Goal: Information Seeking & Learning: Understand process/instructions

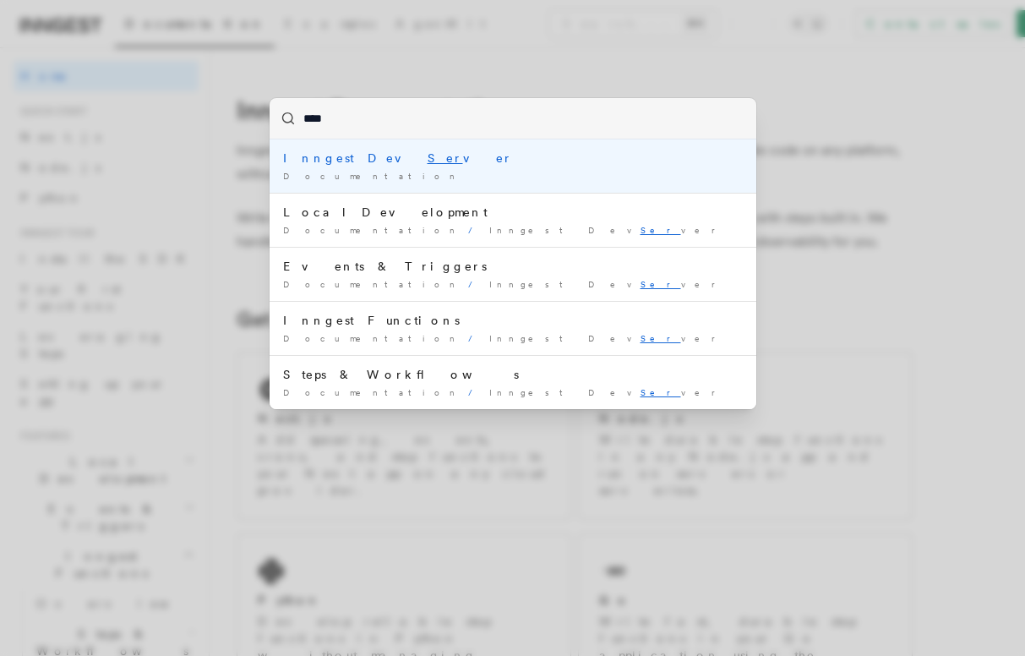
type input "*****"
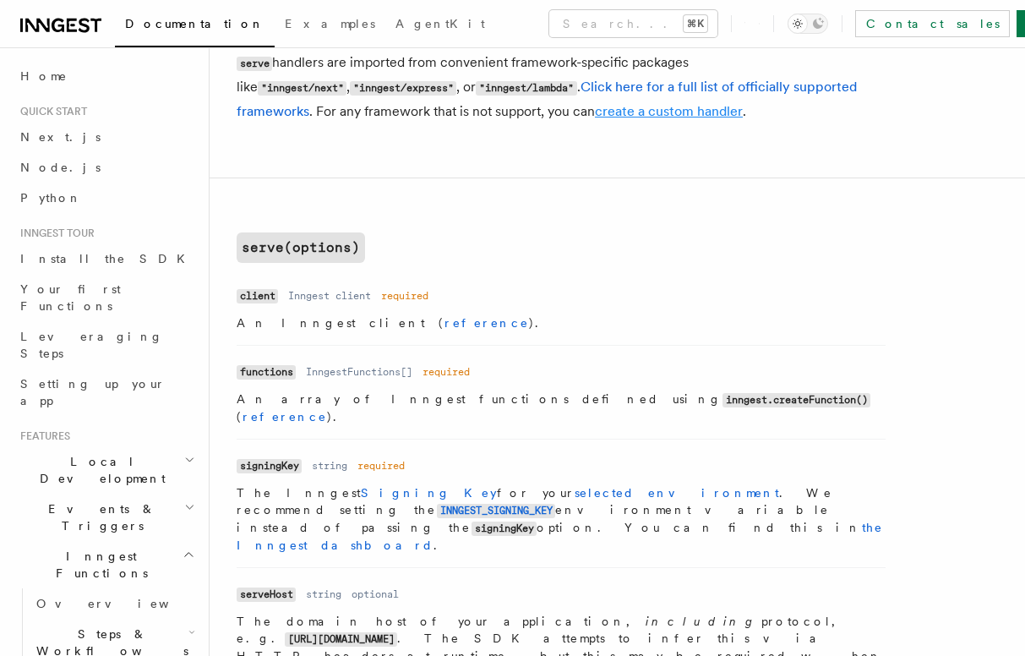
scroll to position [652, 0]
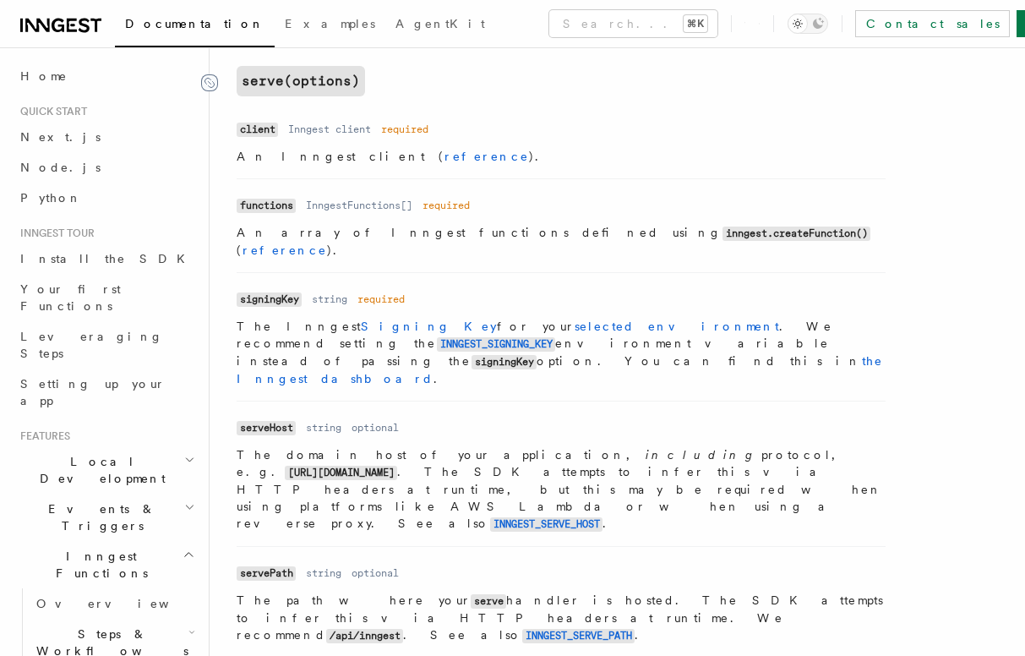
click at [211, 82] on icon at bounding box center [209, 82] width 17 height 17
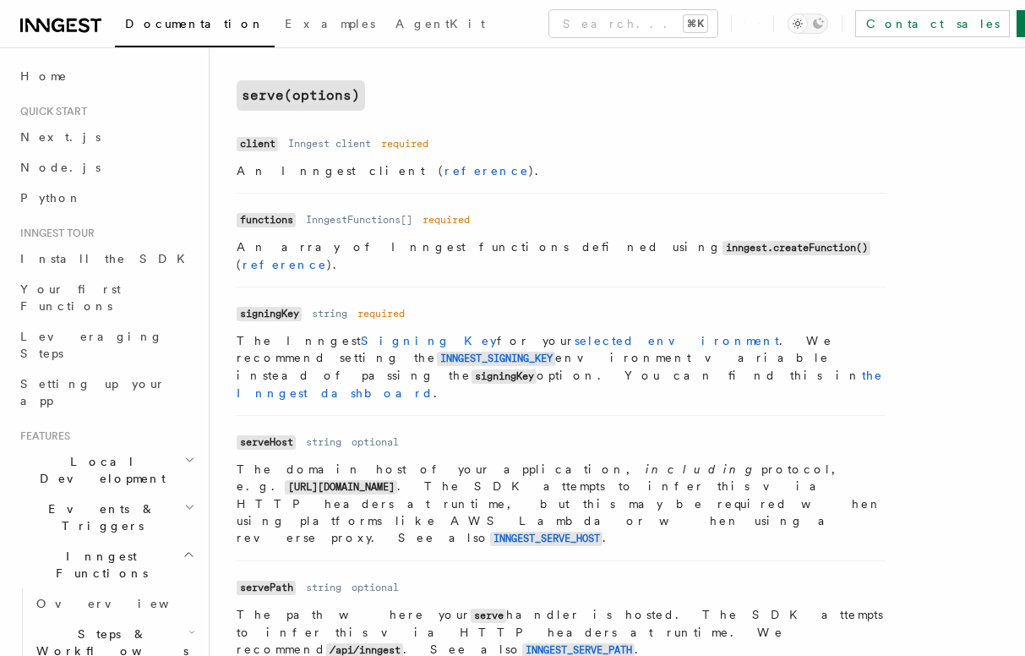
click at [272, 435] on code "serveHost" at bounding box center [266, 442] width 59 height 14
copy code "serveHost"
click at [254, 581] on code "servePath" at bounding box center [266, 588] width 59 height 14
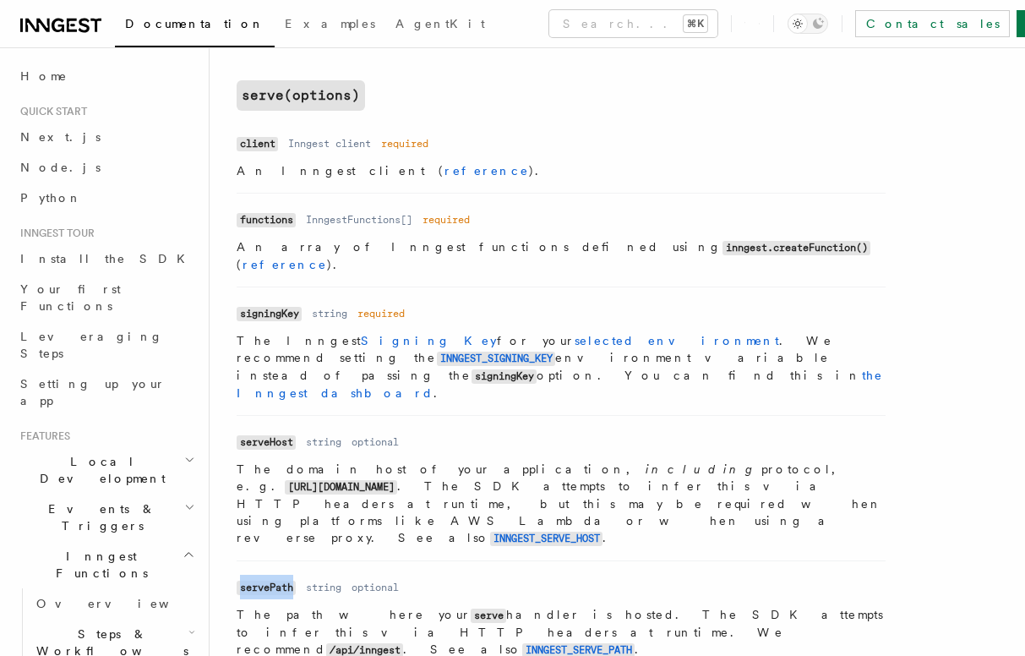
copy code "servePath"
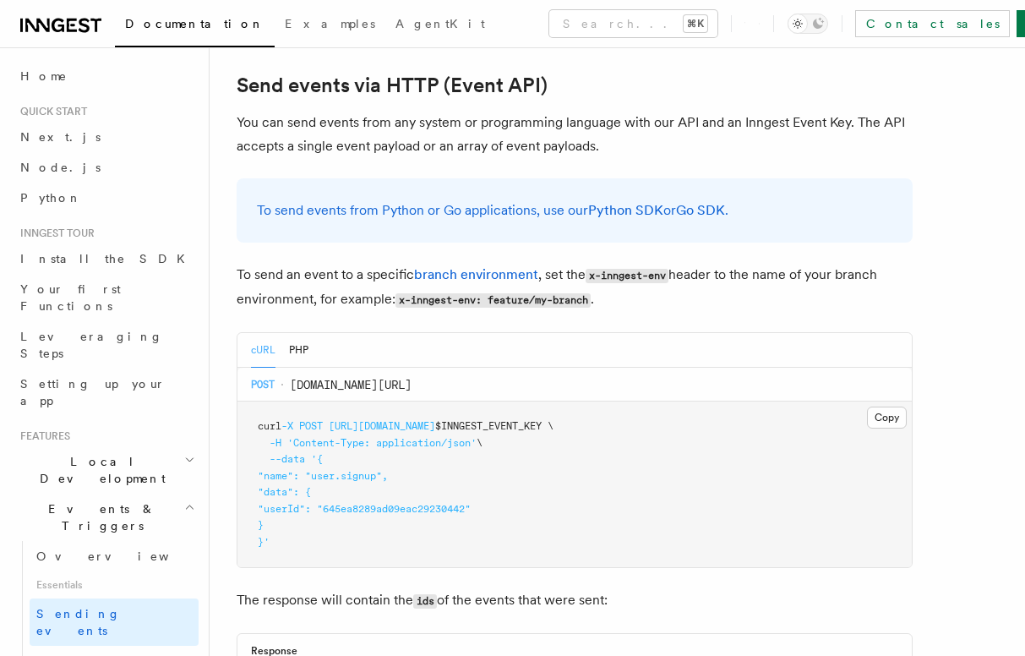
scroll to position [3516, 0]
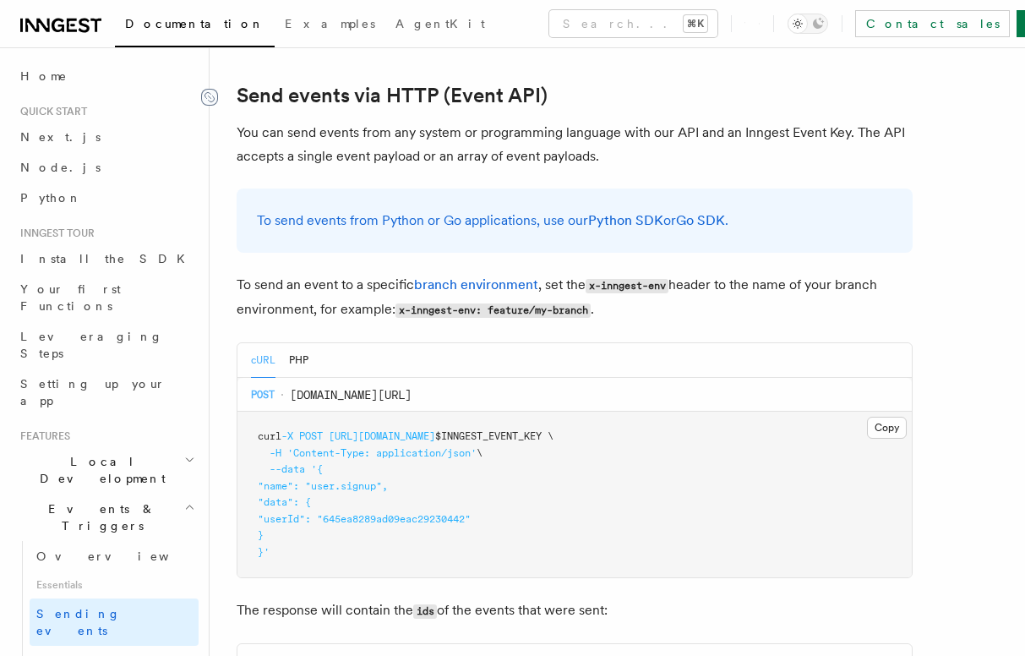
click at [205, 89] on icon at bounding box center [209, 97] width 17 height 17
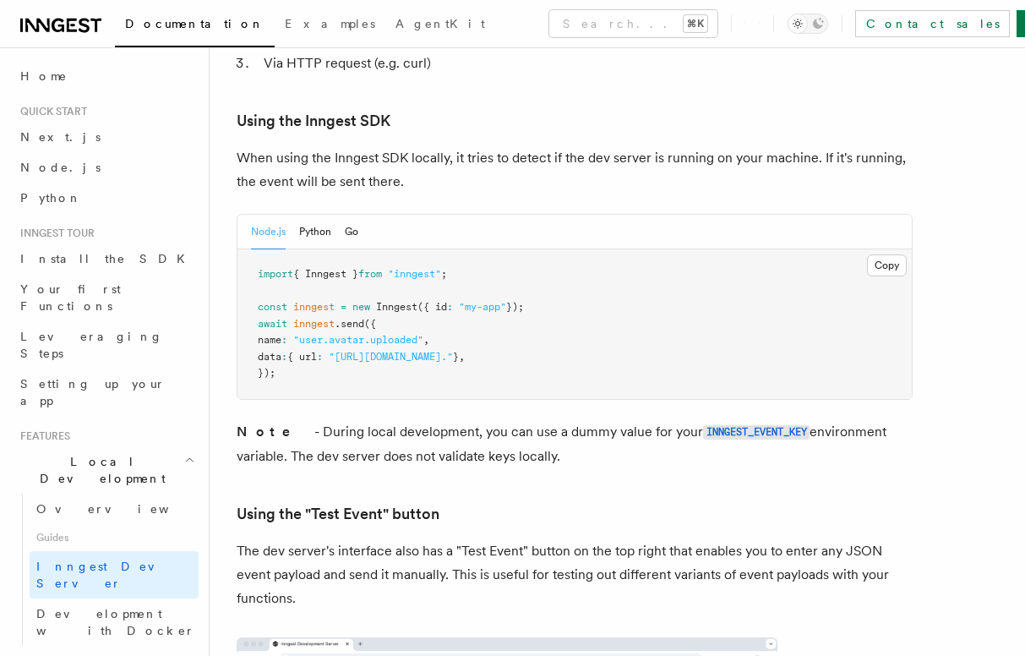
scroll to position [3110, 0]
